Goal: Find specific page/section: Find specific page/section

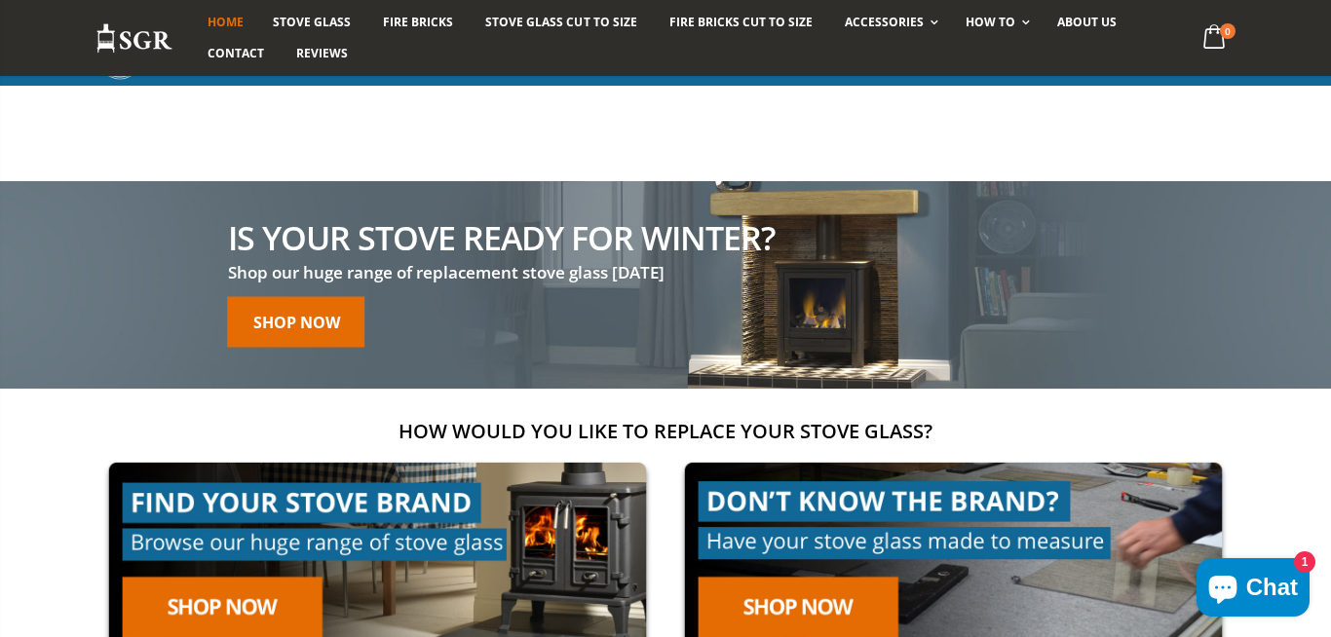
scroll to position [1665, 0]
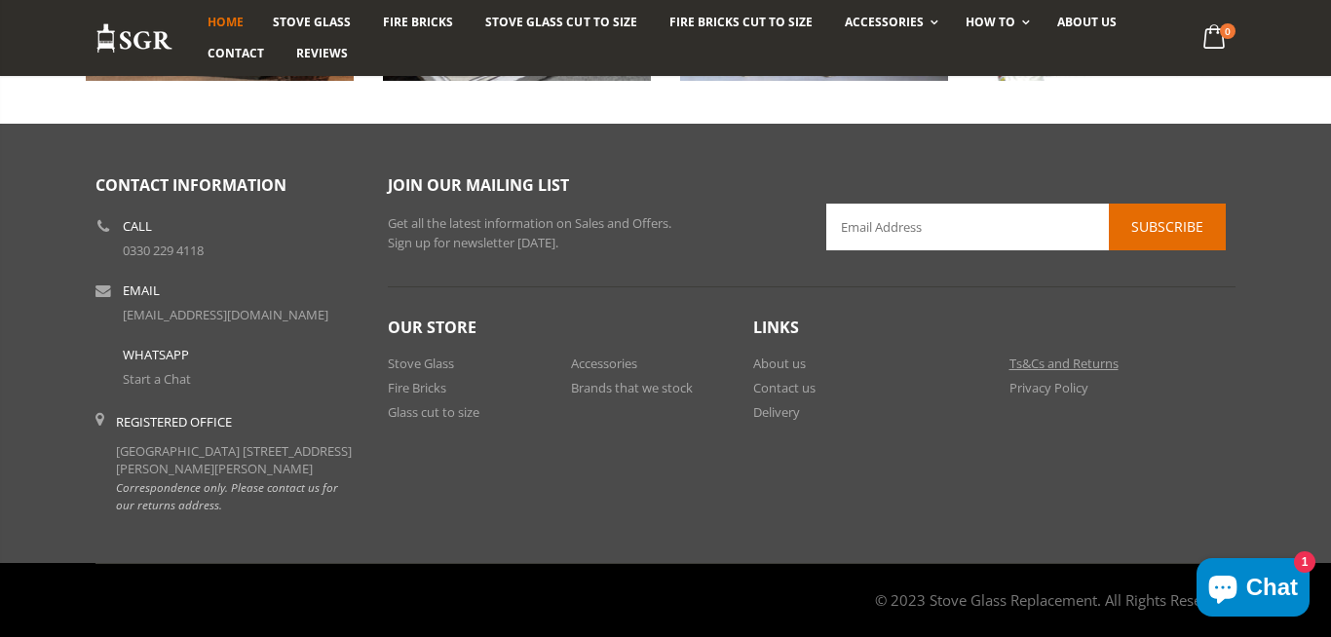
click at [1087, 355] on link "Ts&Cs and Returns" at bounding box center [1063, 364] width 109 height 18
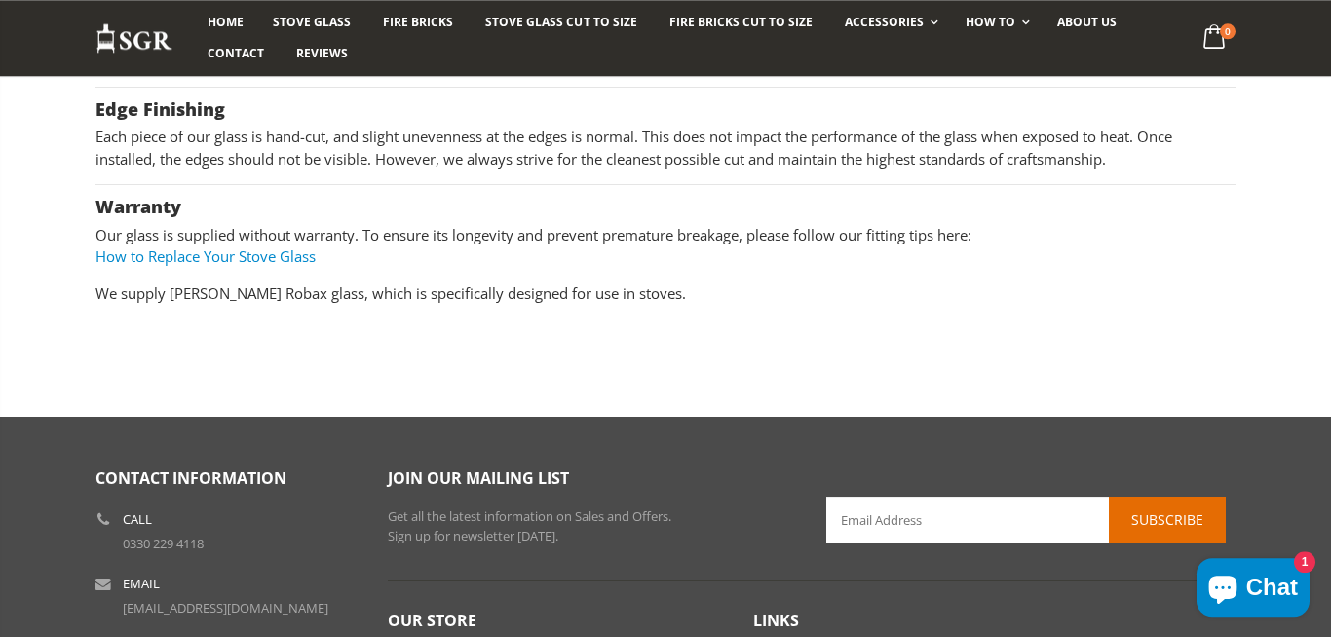
scroll to position [1748, 0]
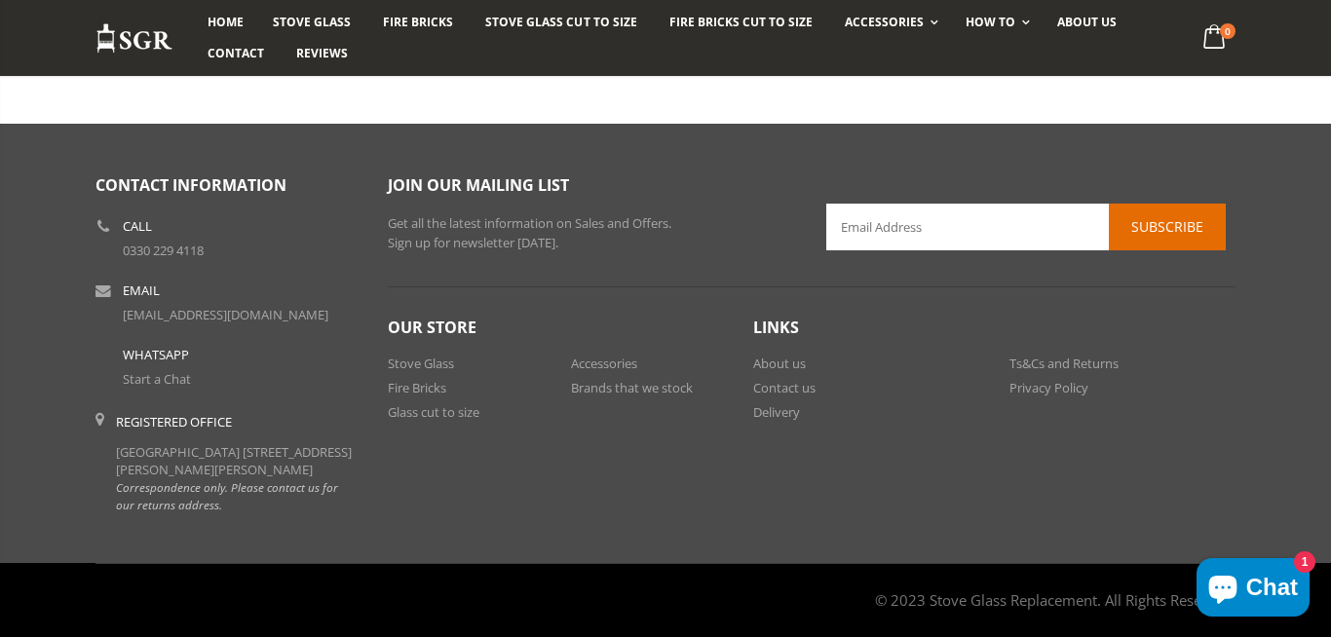
drag, startPoint x: 208, startPoint y: 504, endPoint x: 115, endPoint y: 477, distance: 97.1
click at [115, 477] on li "Registered Office [GEOGRAPHIC_DATA] [STREET_ADDRESS][PERSON_NAME][PERSON_NAME] …" at bounding box center [226, 463] width 263 height 118
click at [199, 533] on div "Contact Information Call [PHONE_NUMBER] Email [EMAIL_ADDRESS][DOMAIN_NAME] What…" at bounding box center [665, 343] width 1331 height 439
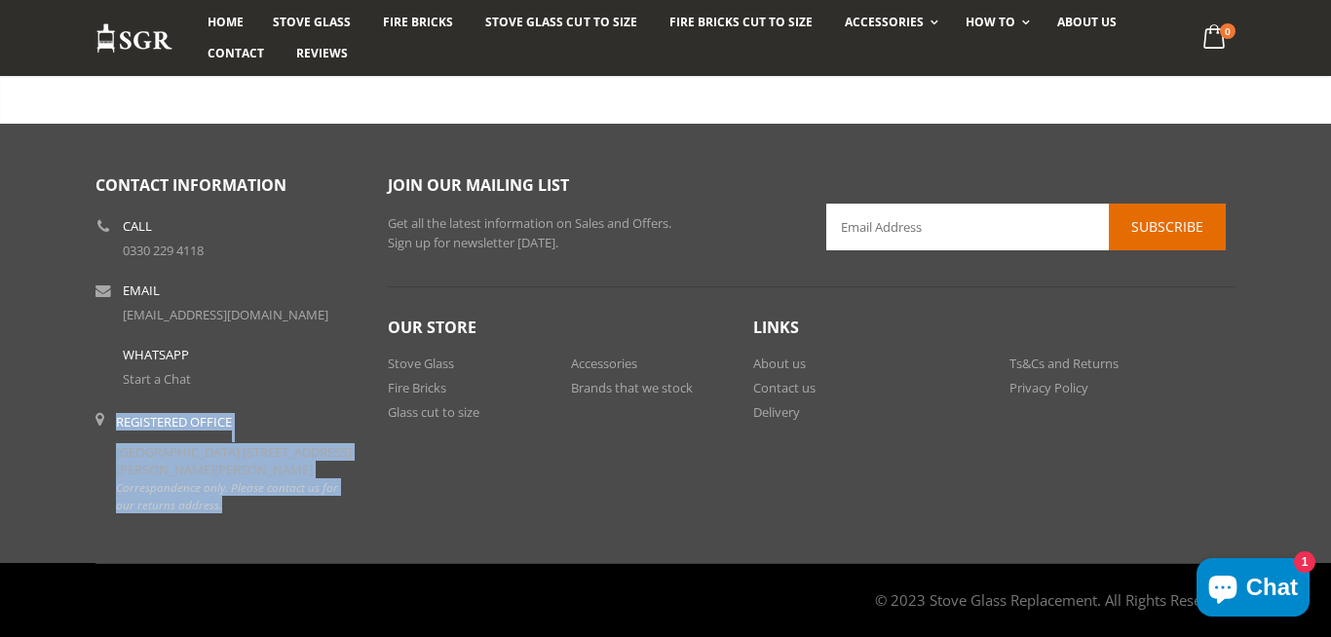
drag, startPoint x: 206, startPoint y: 528, endPoint x: 105, endPoint y: 429, distance: 141.2
click at [105, 429] on li "Registered Office [GEOGRAPHIC_DATA] [STREET_ADDRESS][PERSON_NAME][PERSON_NAME] …" at bounding box center [226, 463] width 263 height 118
copy li "Registered Office [GEOGRAPHIC_DATA] [STREET_ADDRESS][PERSON_NAME][PERSON_NAME] …"
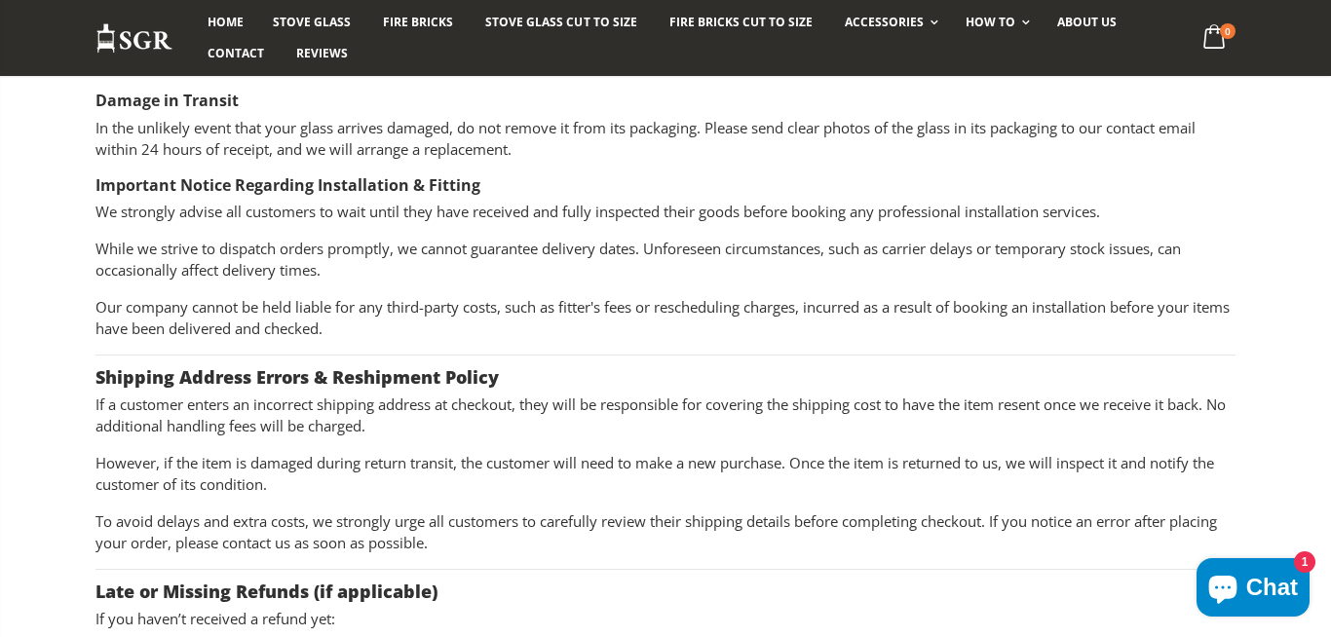
scroll to position [0, 0]
